Goal: Information Seeking & Learning: Learn about a topic

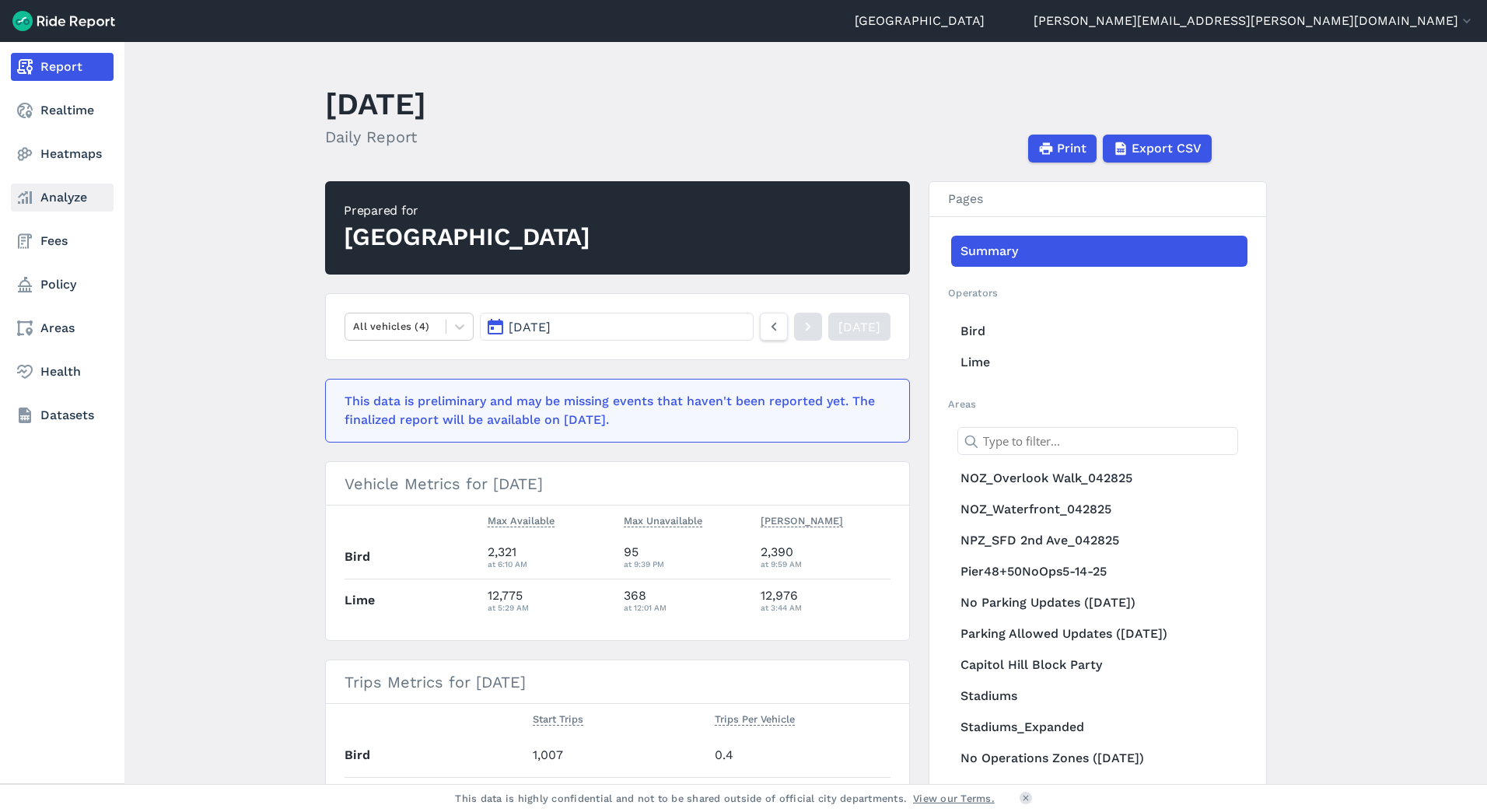
click at [38, 200] on link "Analyze" at bounding box center [62, 197] width 103 height 28
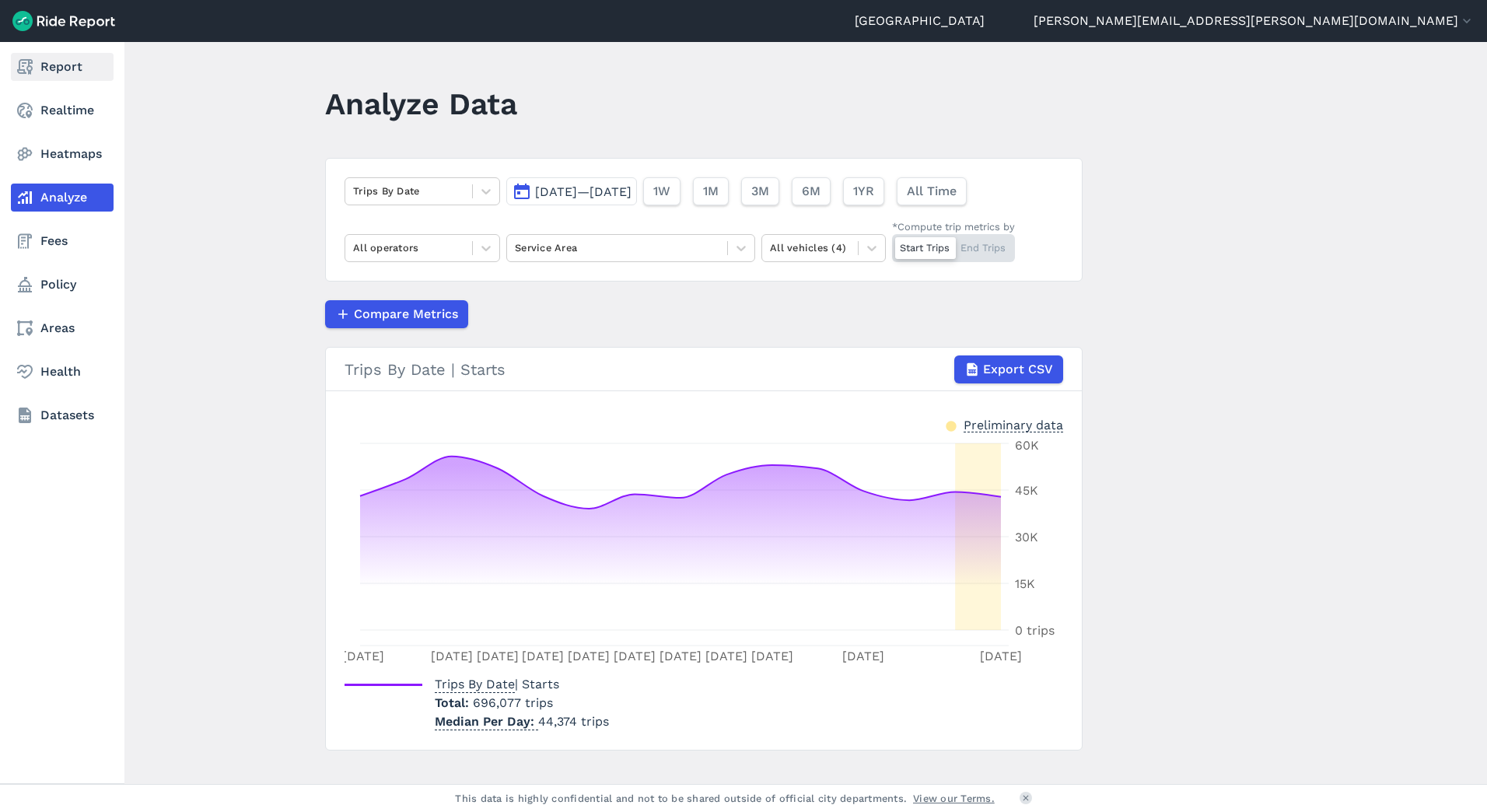
click at [51, 72] on link "Report" at bounding box center [62, 66] width 103 height 28
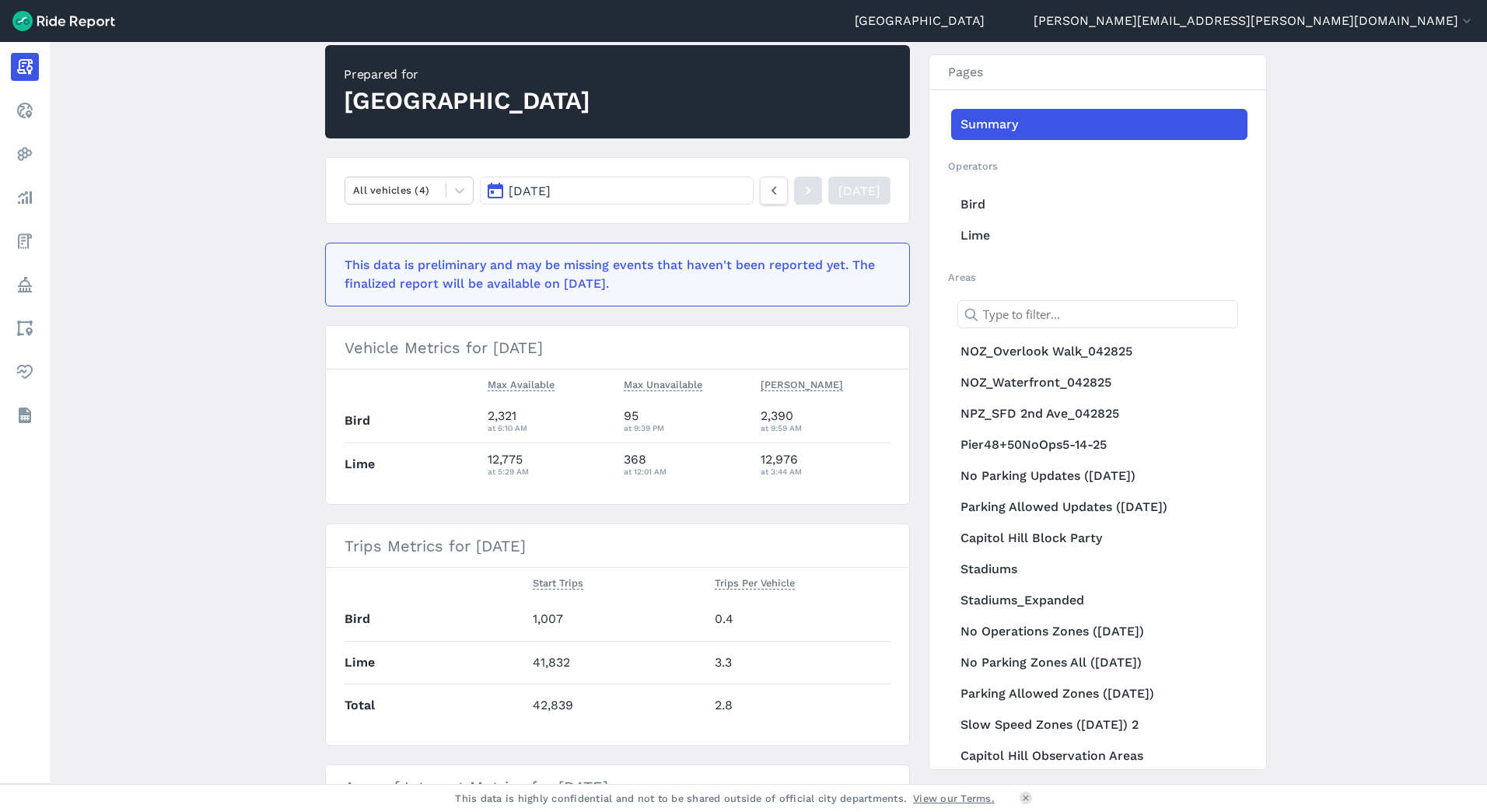
scroll to position [233, 0]
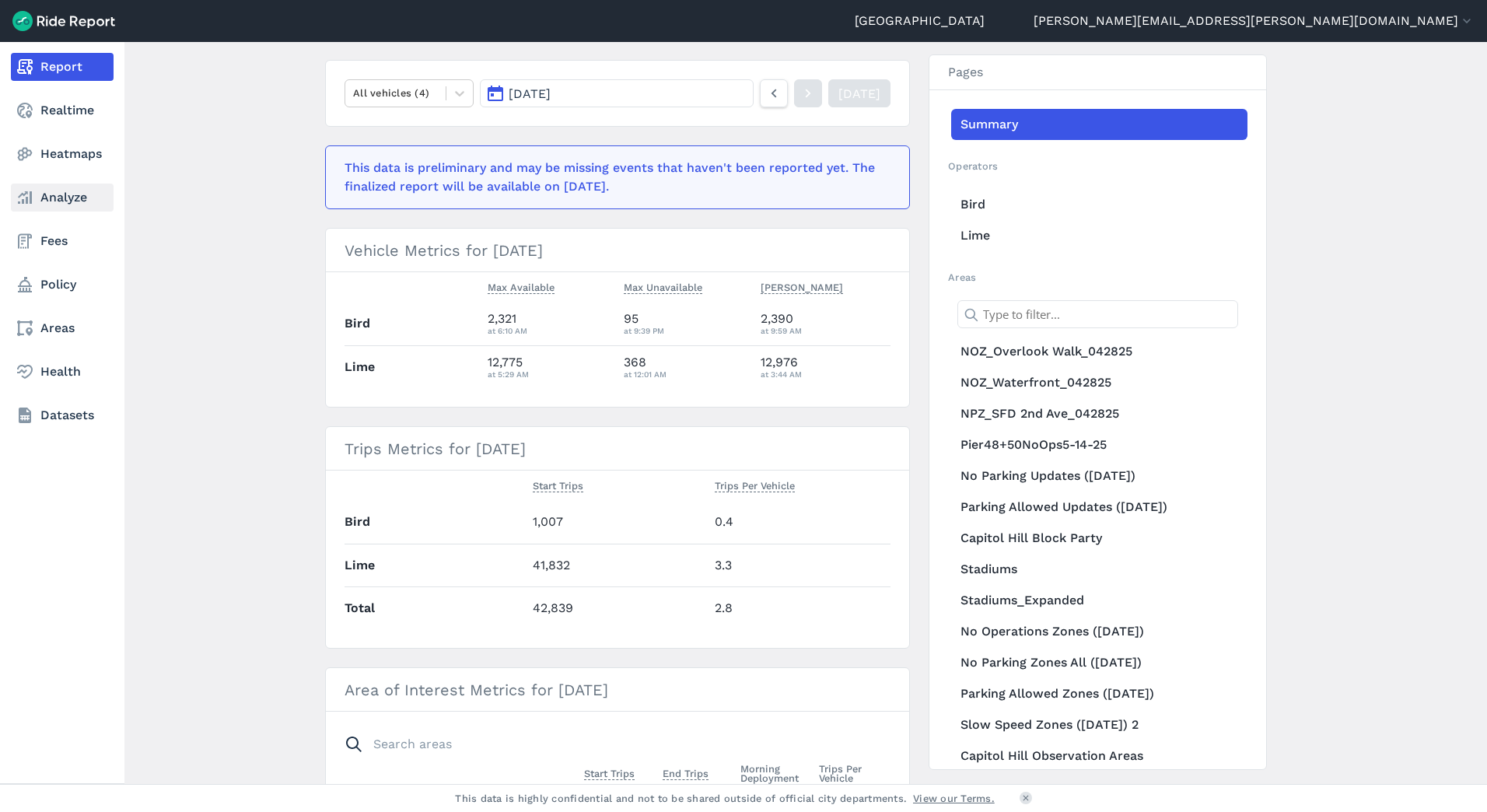
click at [41, 204] on link "Analyze" at bounding box center [62, 197] width 103 height 28
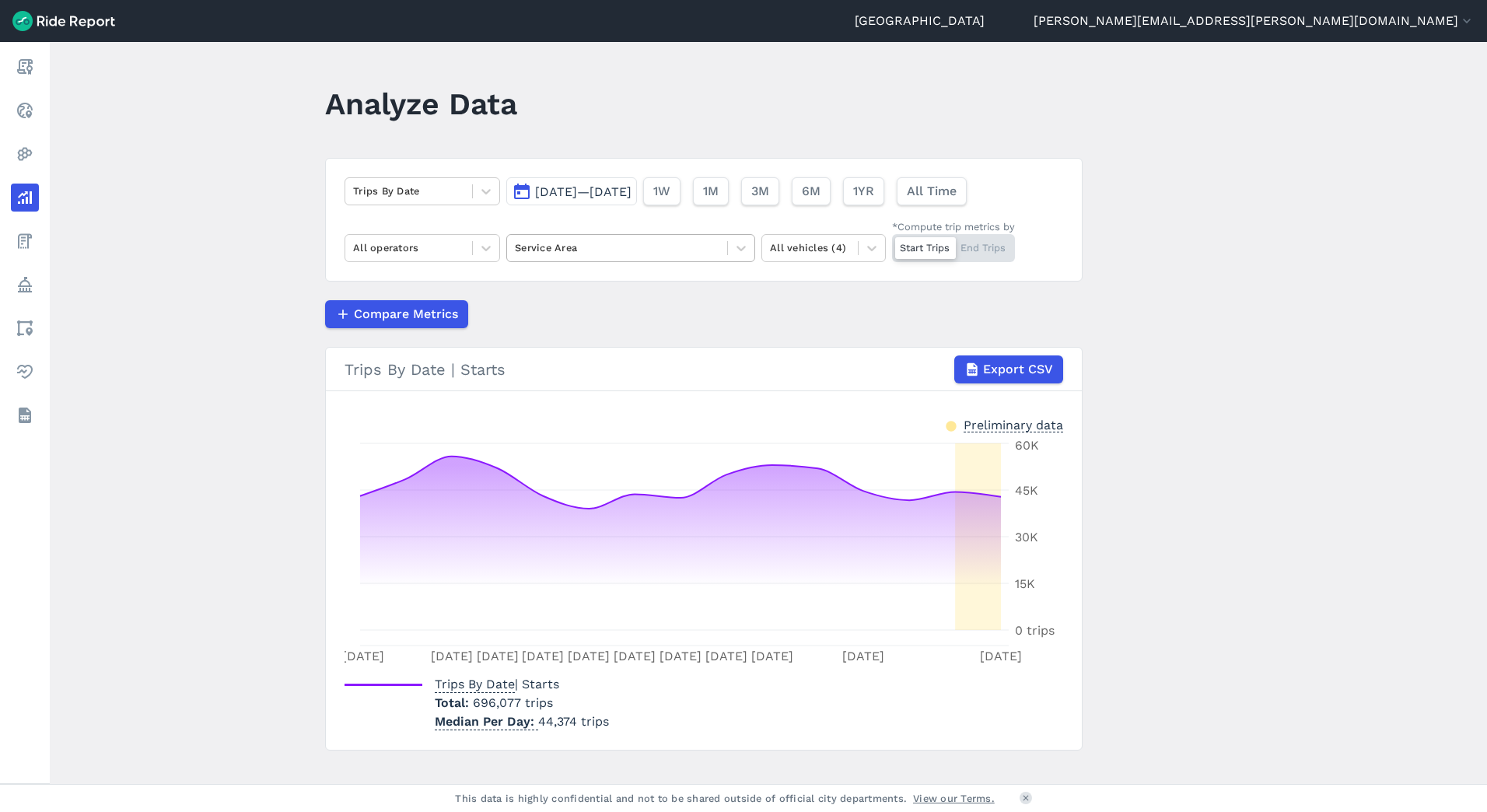
click at [557, 254] on div at bounding box center [617, 248] width 205 height 17
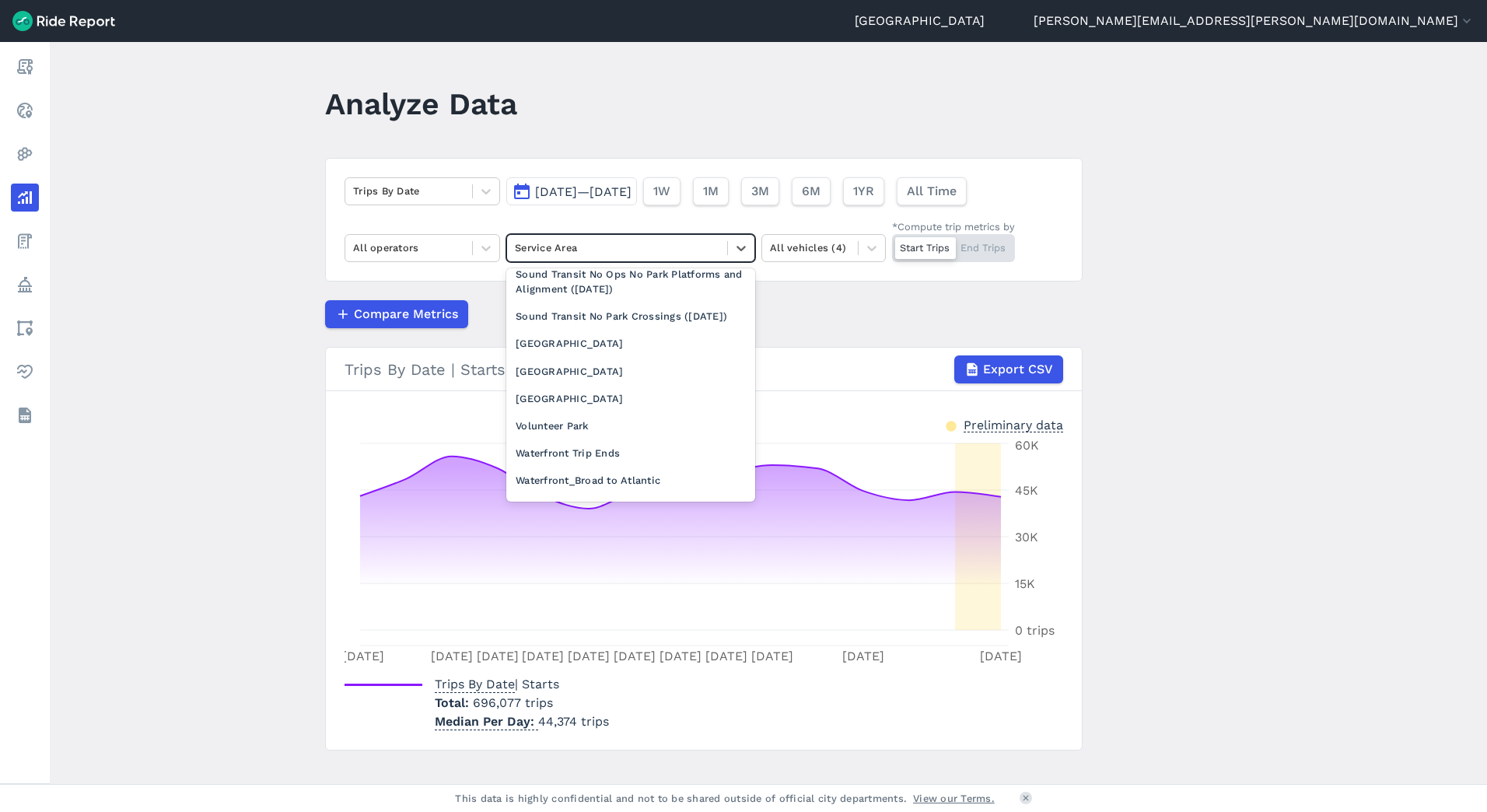
scroll to position [1845, 0]
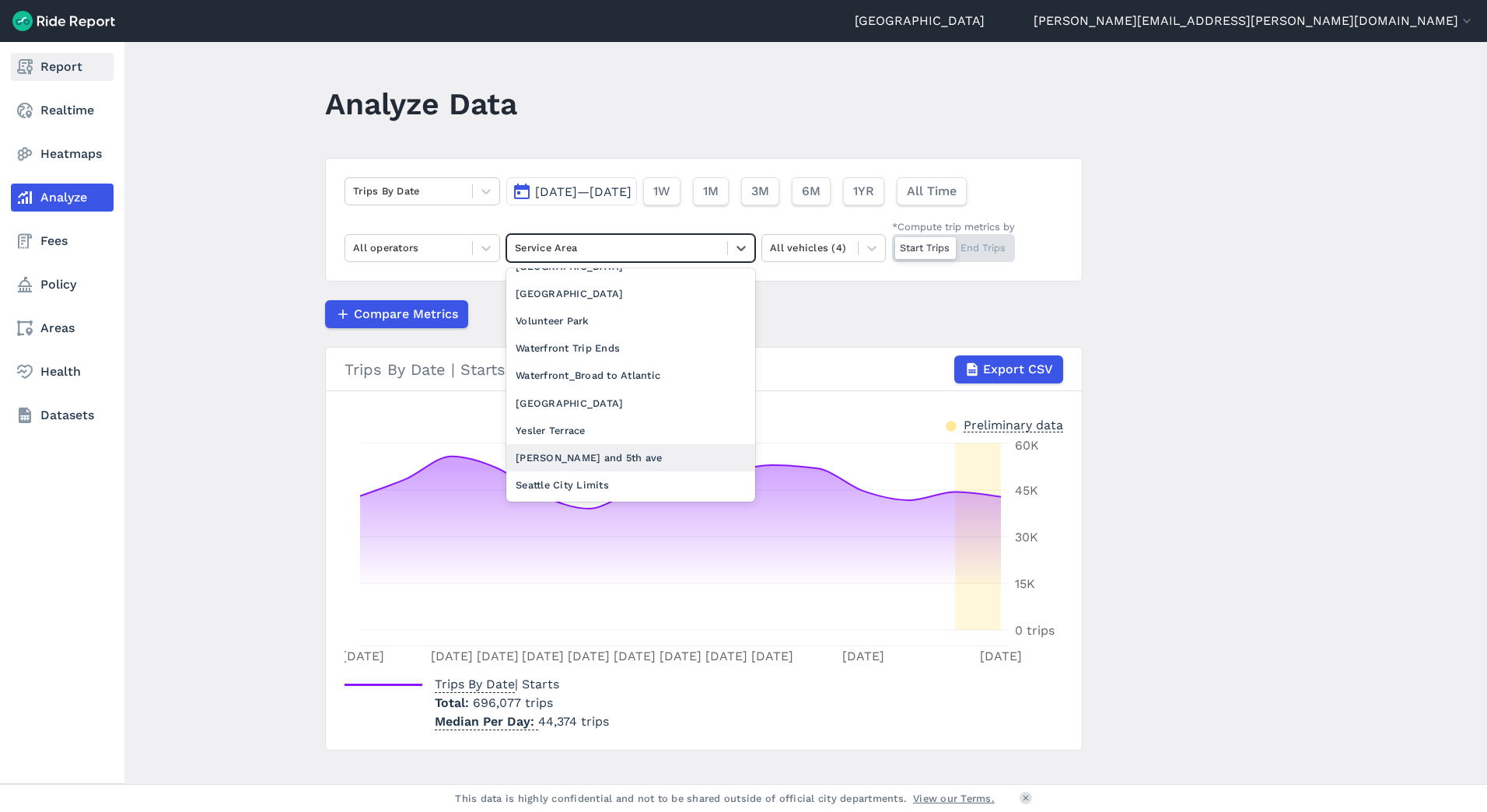
click at [21, 71] on use at bounding box center [25, 67] width 16 height 16
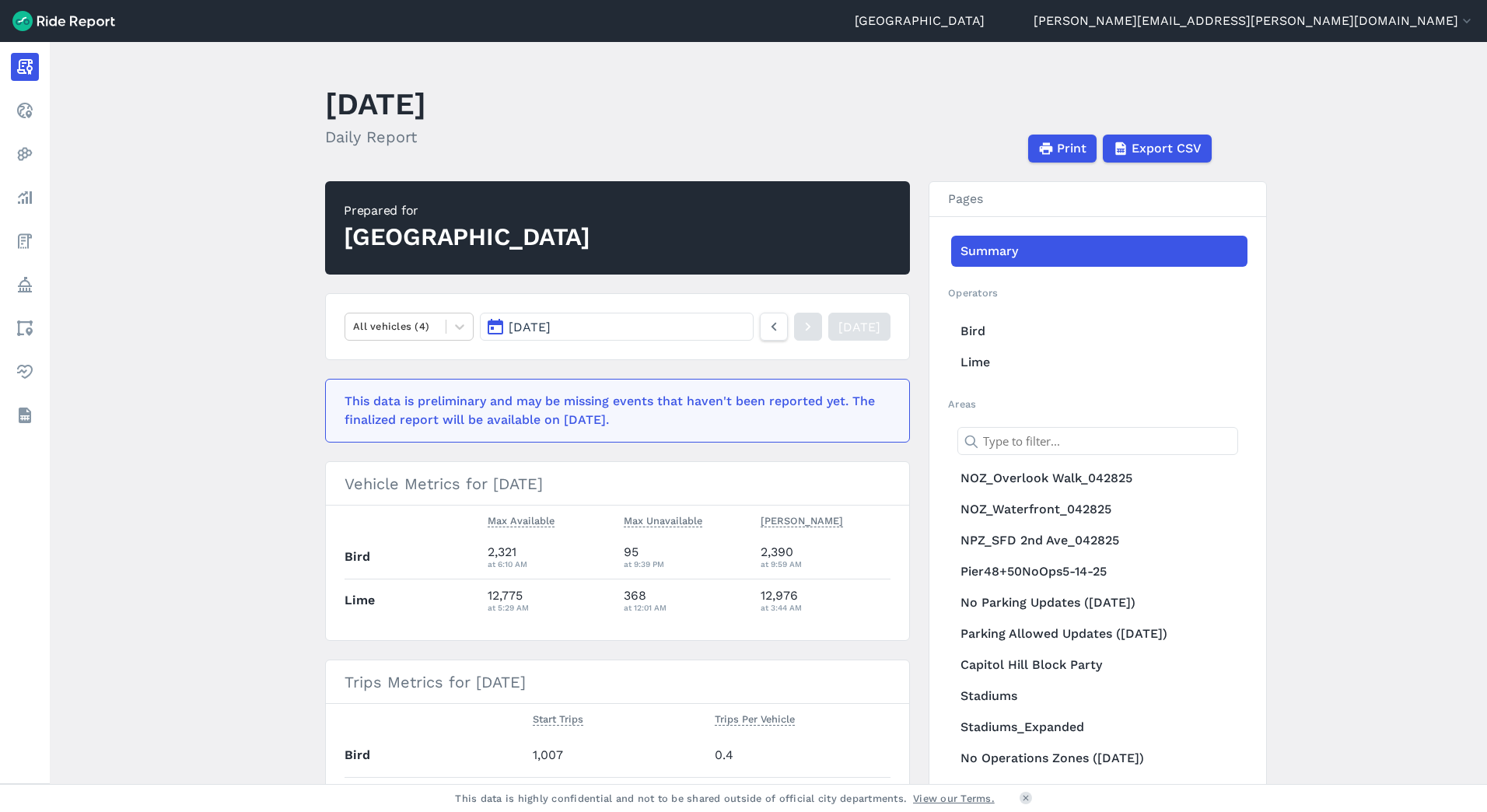
click at [1409, 568] on main "[DATE] Daily Report Print Export CSV Prepared for Seattle All vehicles (4) [DAT…" at bounding box center [767, 413] width 1436 height 742
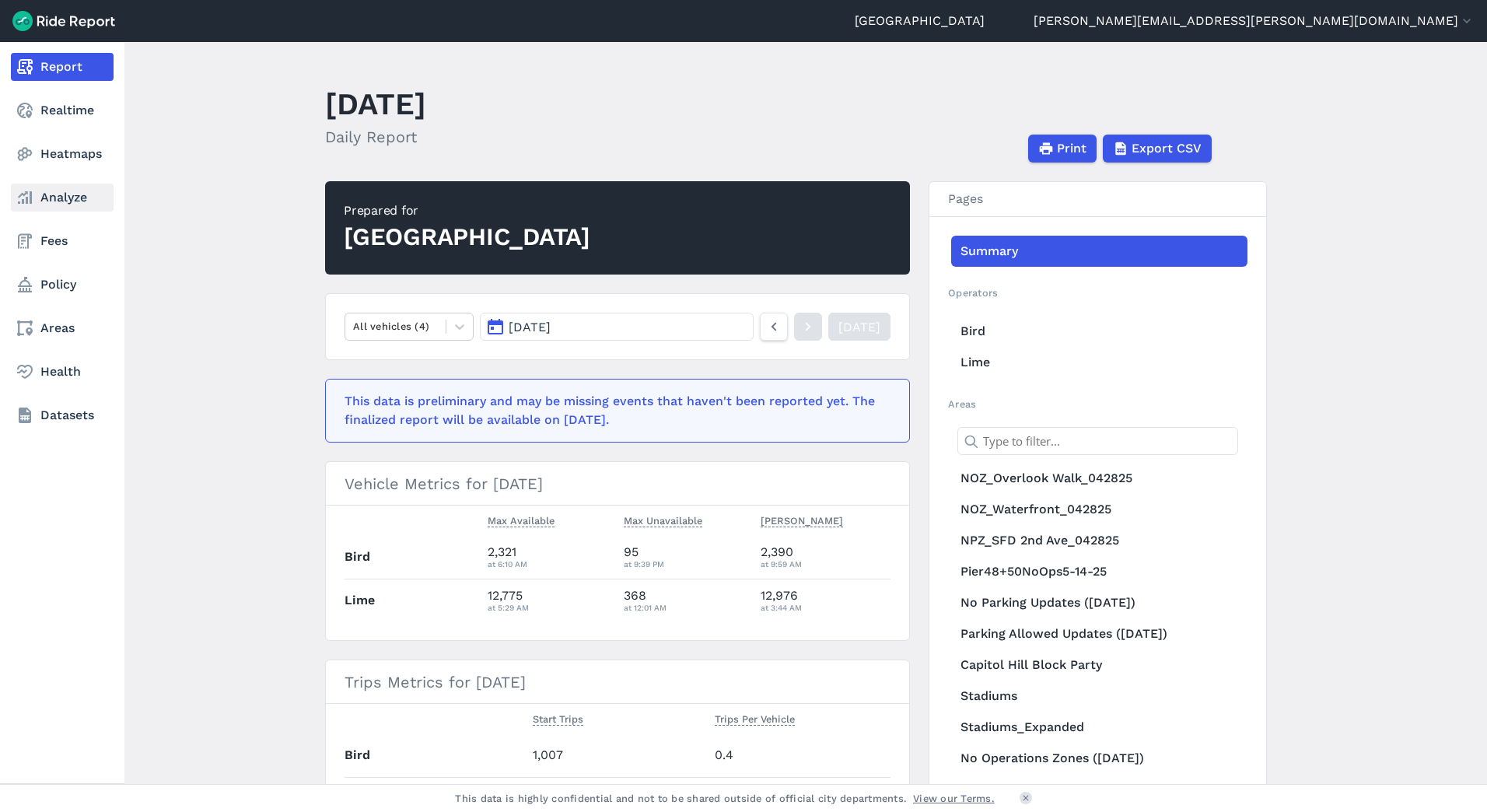
click at [61, 198] on link "Analyze" at bounding box center [62, 197] width 103 height 28
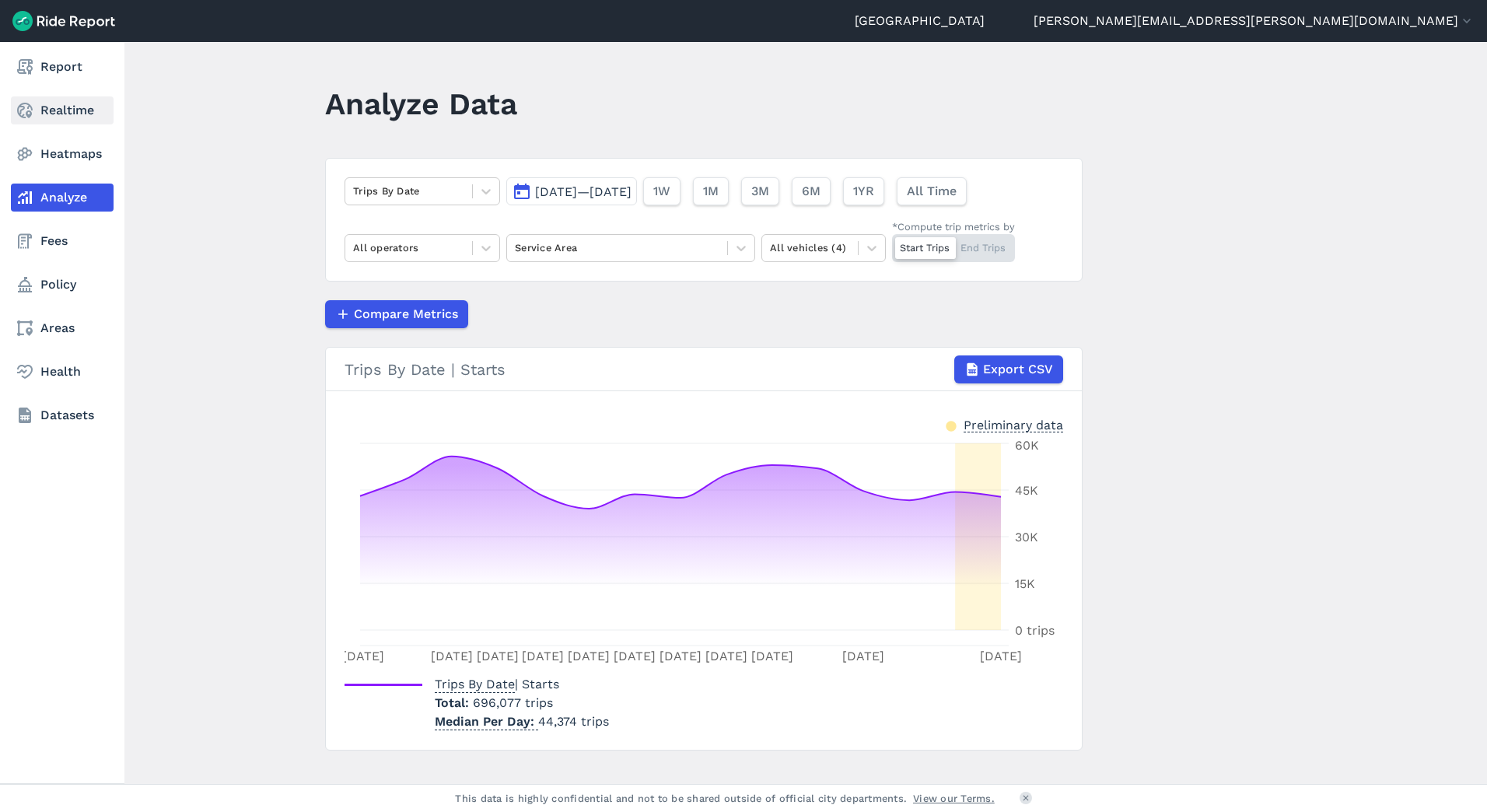
click at [79, 108] on link "Realtime" at bounding box center [62, 110] width 103 height 28
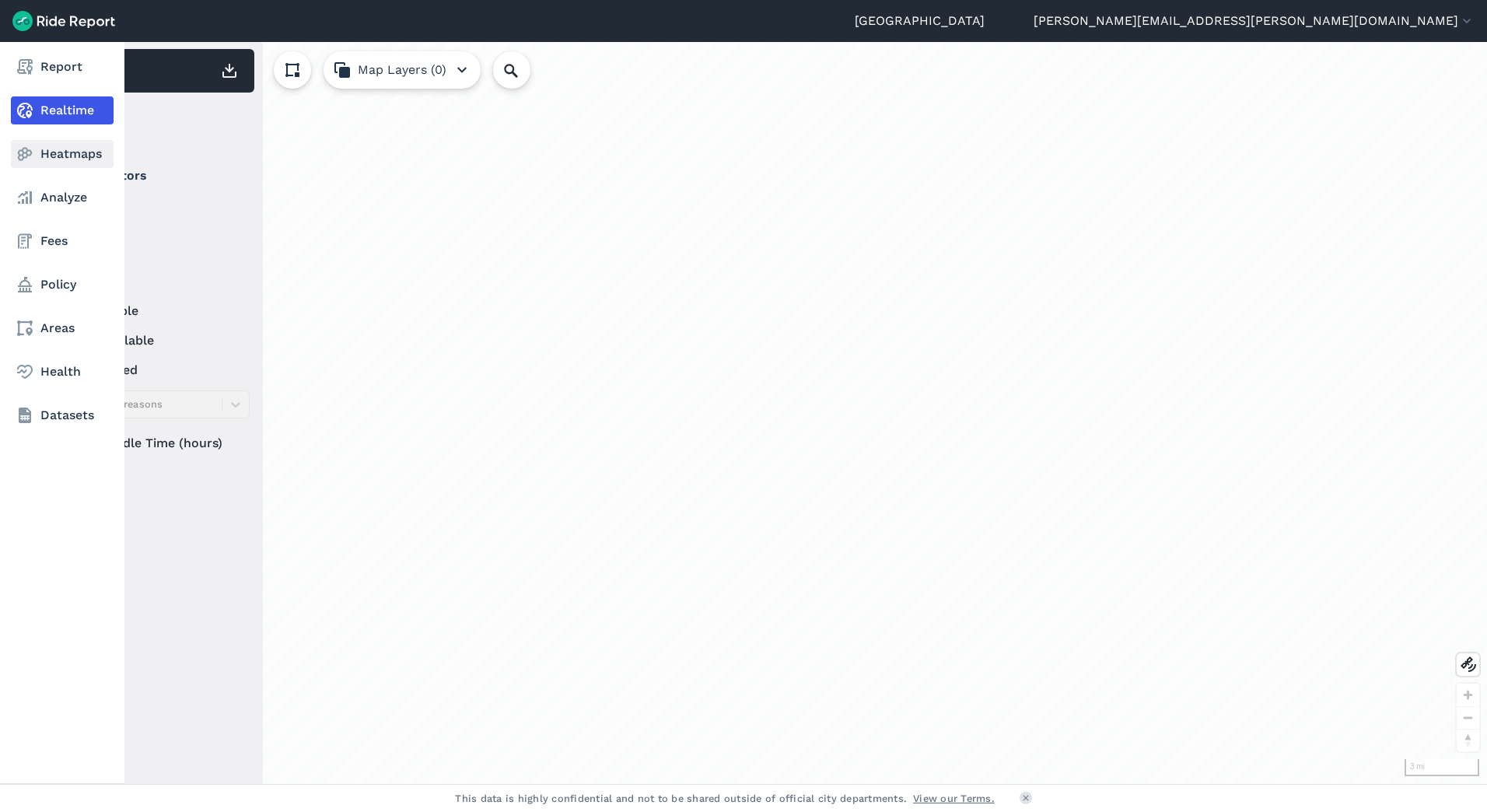
click at [31, 151] on use at bounding box center [24, 154] width 15 height 14
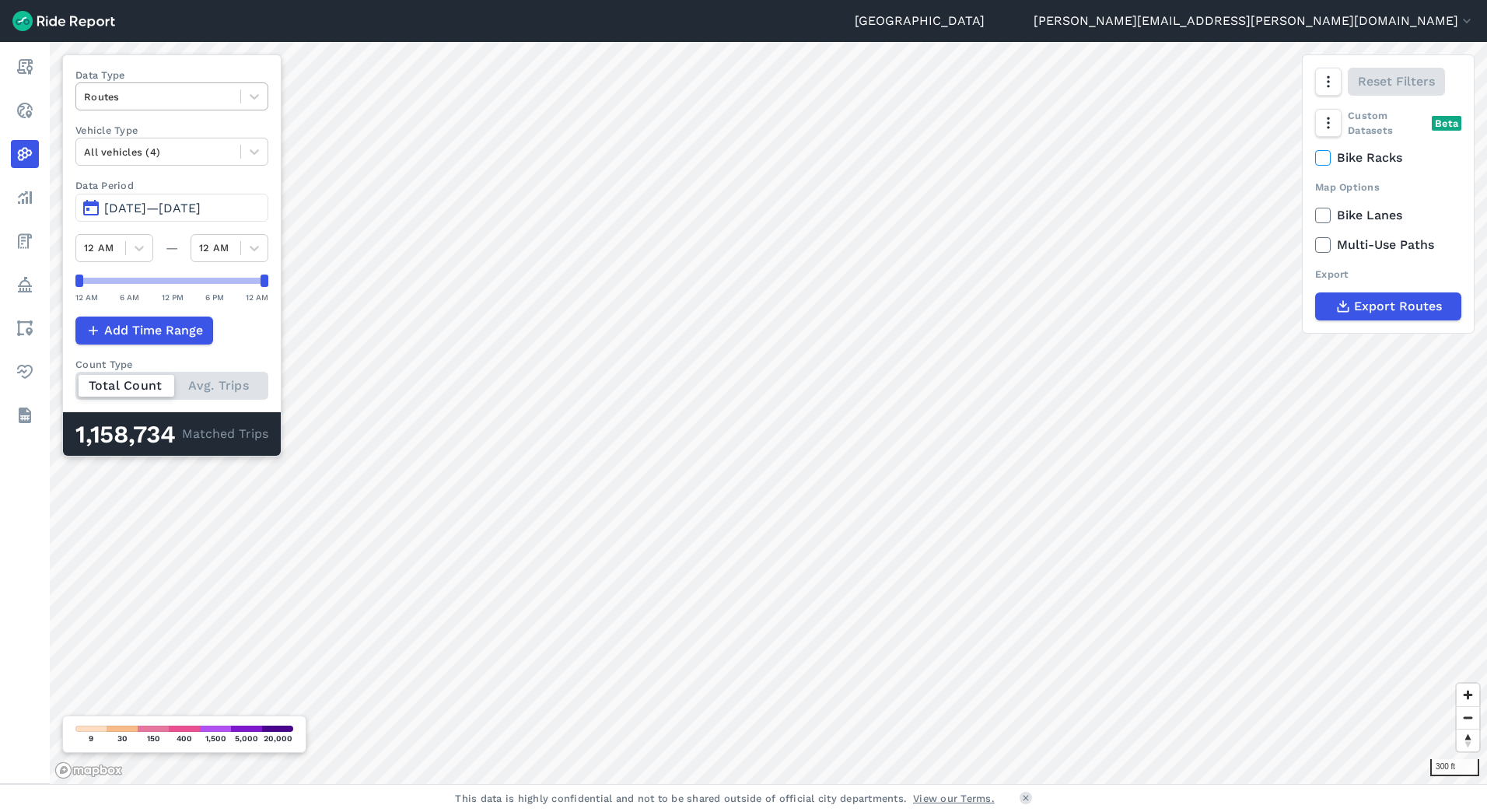
click at [141, 96] on div at bounding box center [157, 96] width 149 height 17
click at [148, 186] on div "Curb Events" at bounding box center [172, 188] width 193 height 27
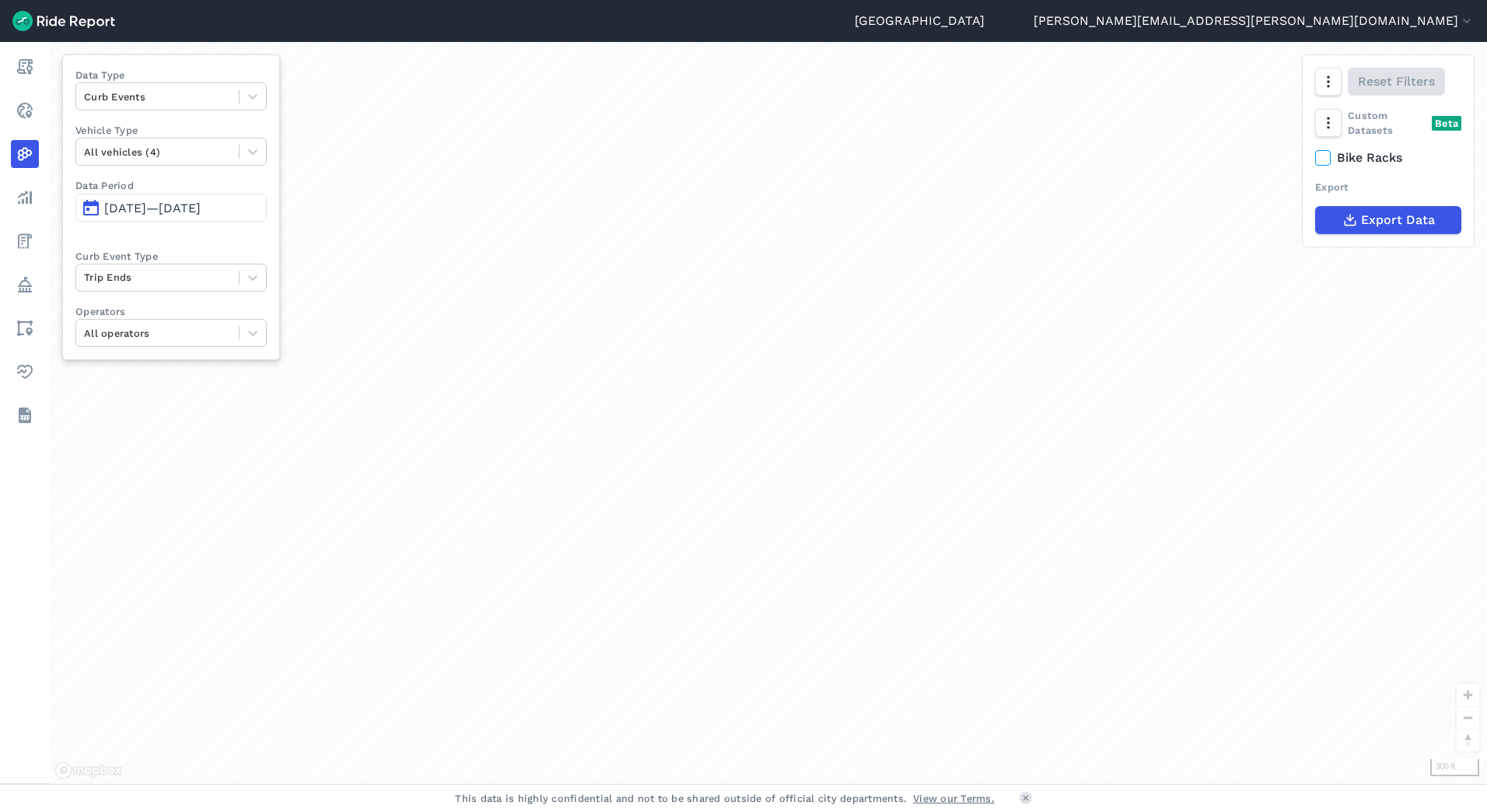
click at [153, 212] on span "[DATE]—[DATE]" at bounding box center [152, 208] width 96 height 15
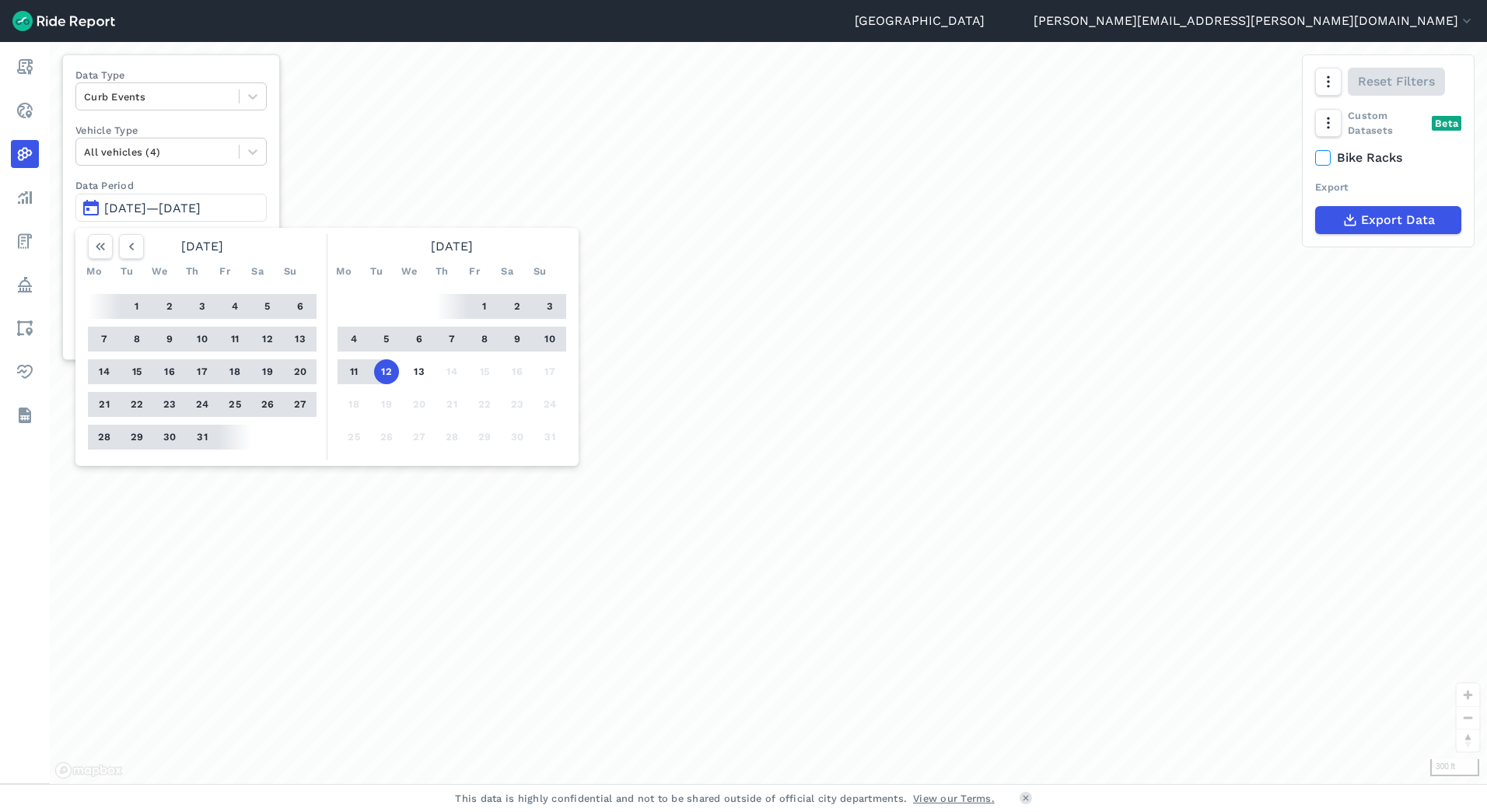
click at [389, 337] on button "5" at bounding box center [387, 339] width 25 height 25
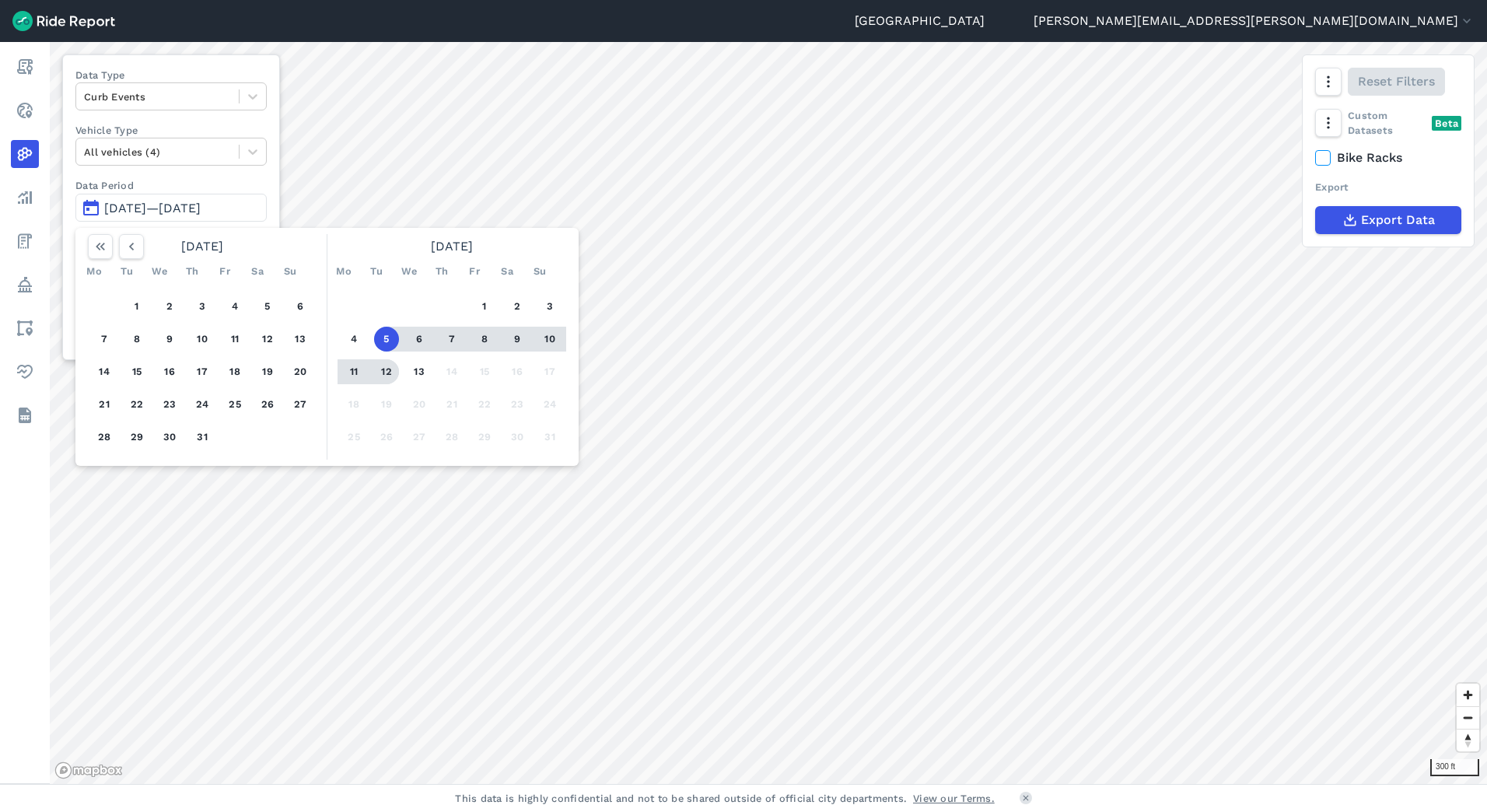
click at [385, 372] on button "12" at bounding box center [387, 372] width 25 height 25
click at [422, 373] on div at bounding box center [767, 413] width 1436 height 742
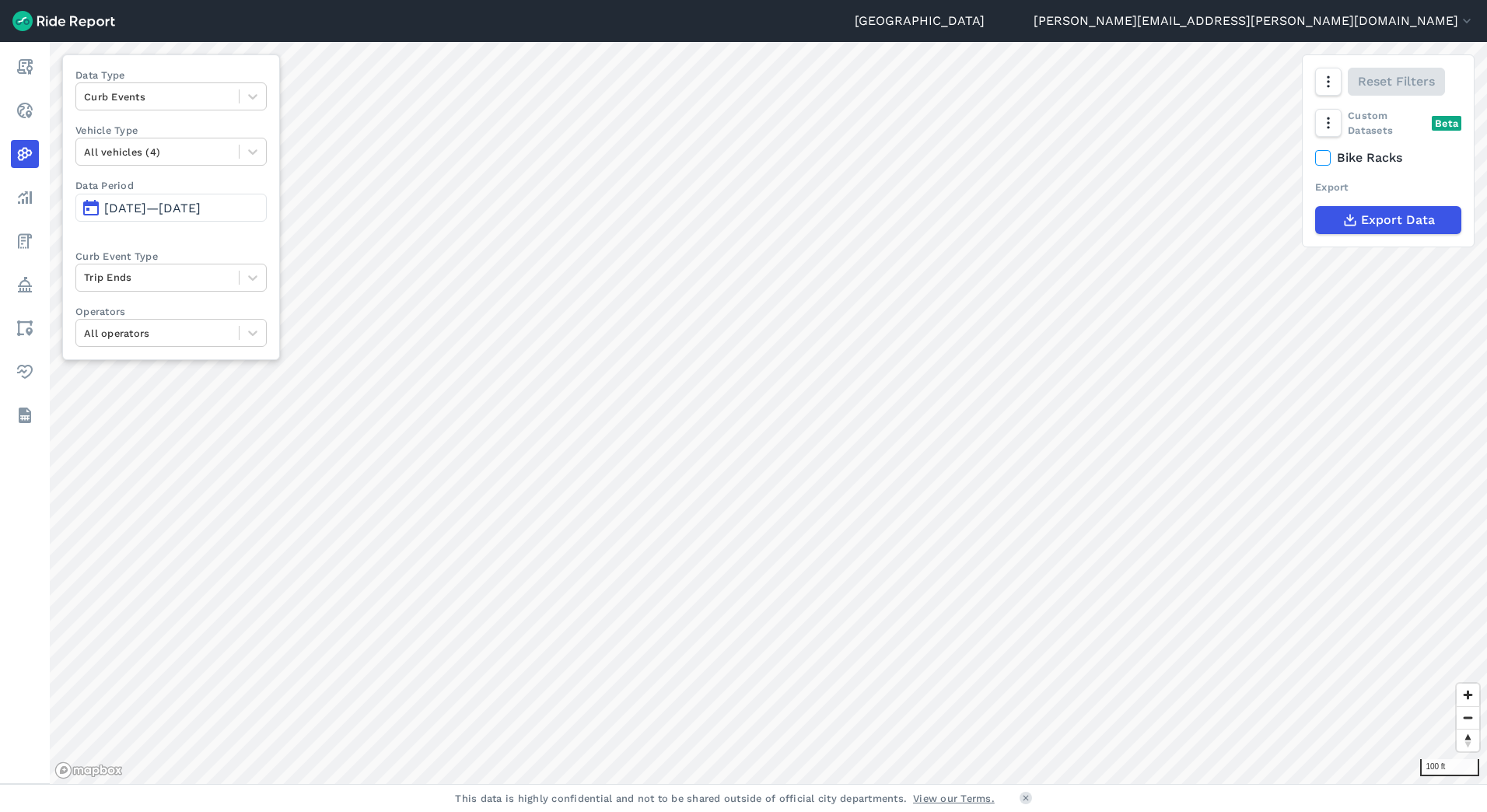
click at [201, 211] on span "[DATE]—[DATE]" at bounding box center [152, 208] width 96 height 15
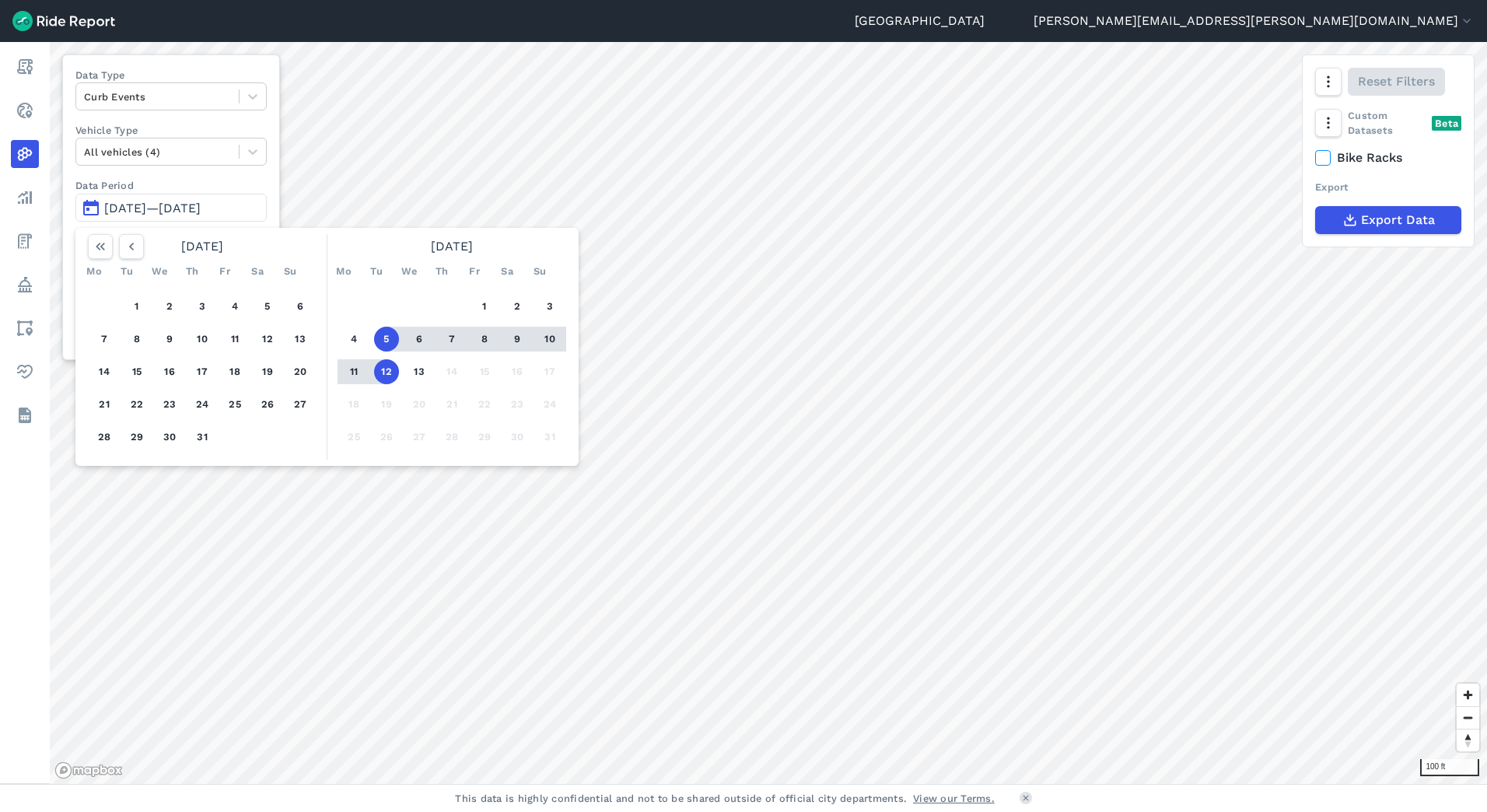
click at [419, 338] on button "6" at bounding box center [420, 339] width 25 height 25
click at [413, 371] on button "13" at bounding box center [420, 372] width 25 height 25
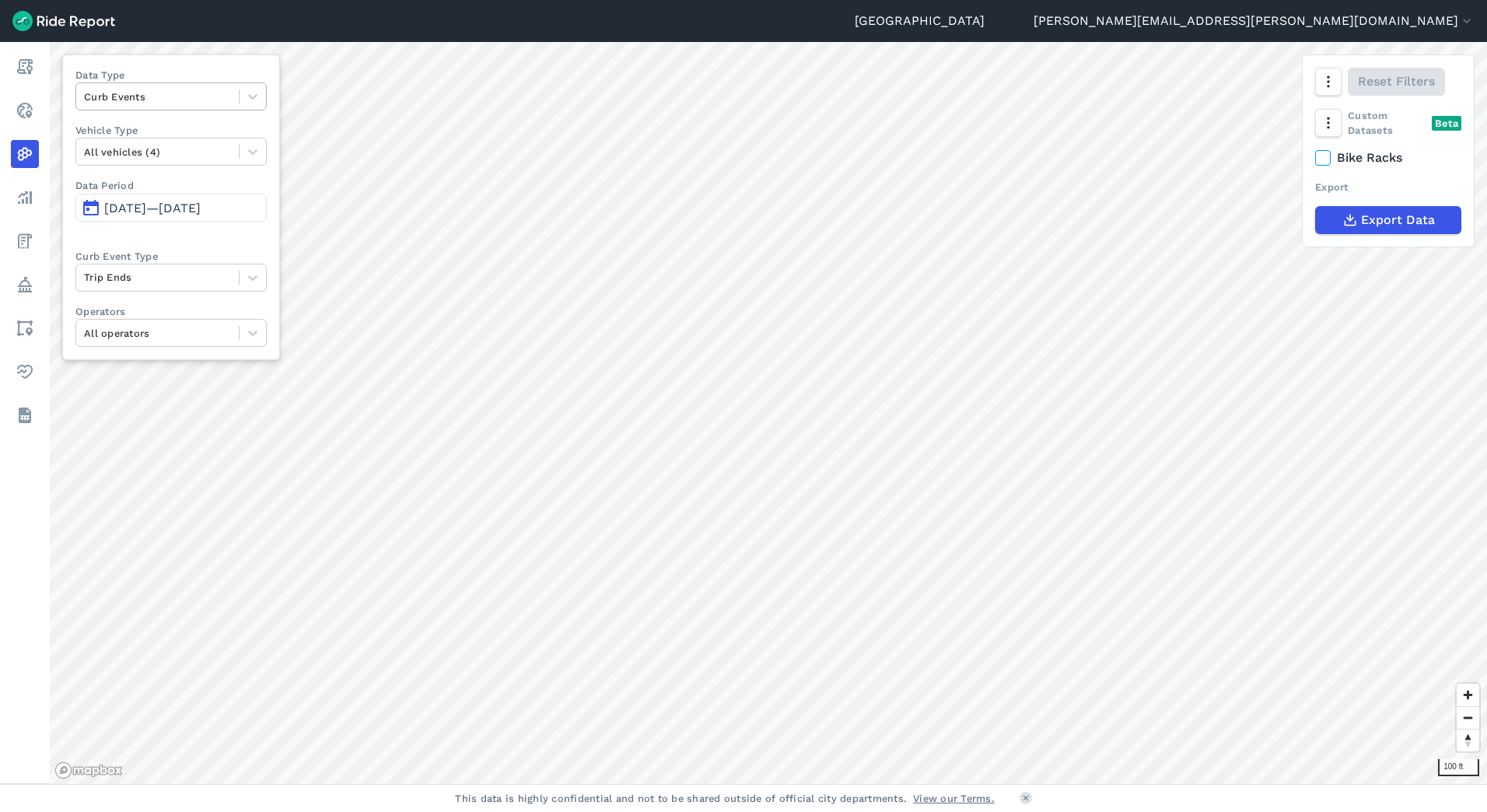
click at [147, 93] on div at bounding box center [156, 96] width 147 height 17
click at [126, 189] on div "Routes" at bounding box center [171, 188] width 191 height 27
